Goal: Transaction & Acquisition: Purchase product/service

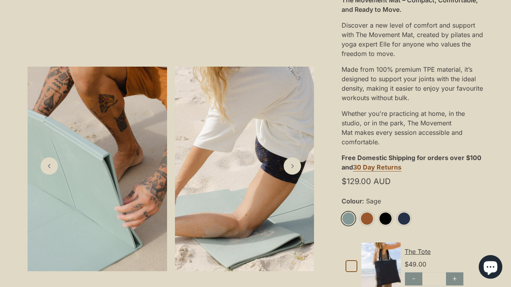
scroll to position [187, 0]
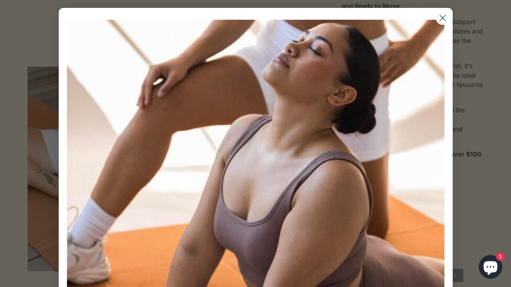
click at [443, 17] on icon "Close dialog" at bounding box center [443, 18] width 6 height 6
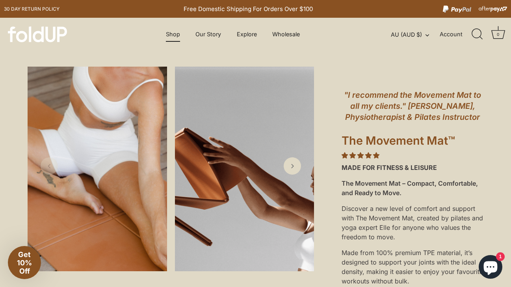
click at [173, 36] on link "Shop" at bounding box center [173, 34] width 28 height 15
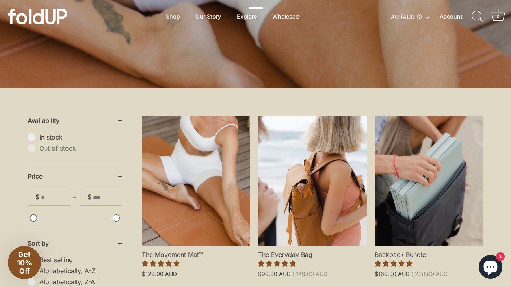
scroll to position [96, 0]
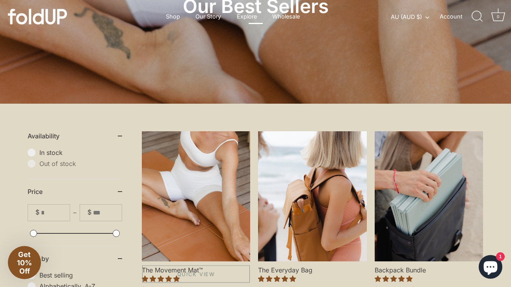
click at [195, 198] on link "The Movement Mat™" at bounding box center [196, 196] width 108 height 130
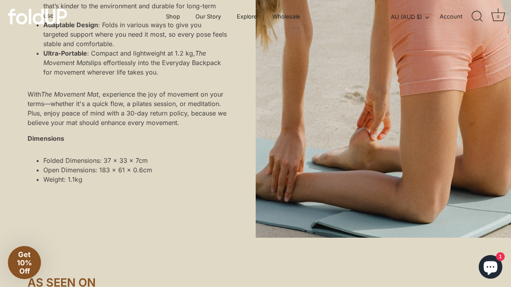
scroll to position [660, 0]
